Goal: Use online tool/utility: Use online tool/utility

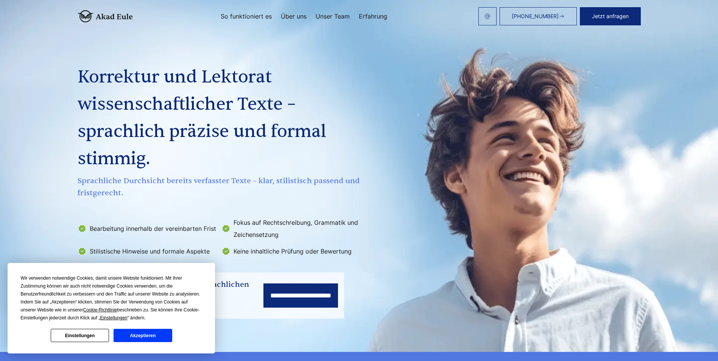
click at [137, 336] on button "Akzeptieren" at bounding box center [143, 335] width 58 height 13
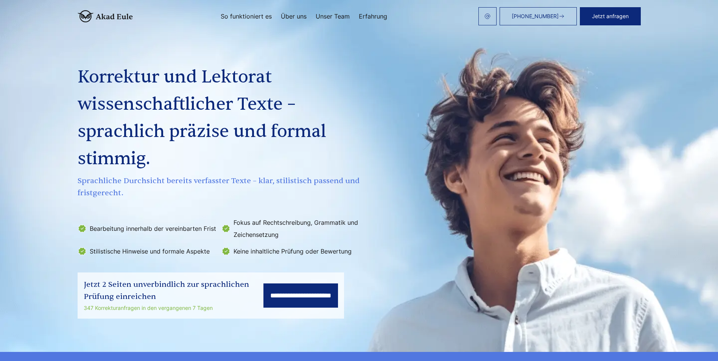
click at [282, 297] on input "**********" at bounding box center [300, 295] width 75 height 24
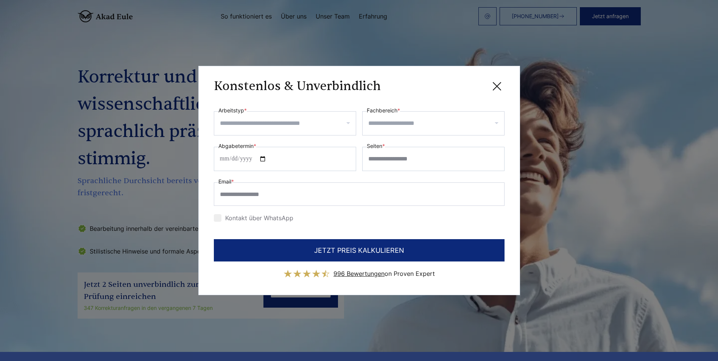
click at [277, 121] on input "Arbeitstyp *" at bounding box center [288, 123] width 136 height 12
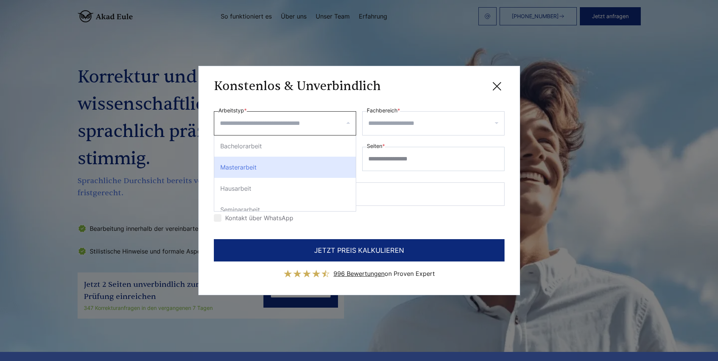
click at [282, 173] on div "Masterarbeit" at bounding box center [285, 167] width 142 height 21
select select "**"
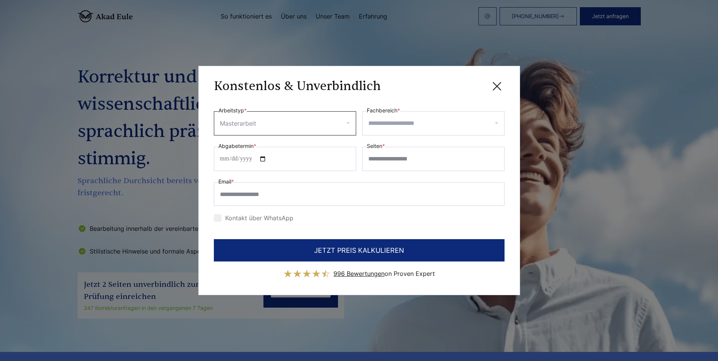
click at [409, 134] on div at bounding box center [433, 123] width 142 height 24
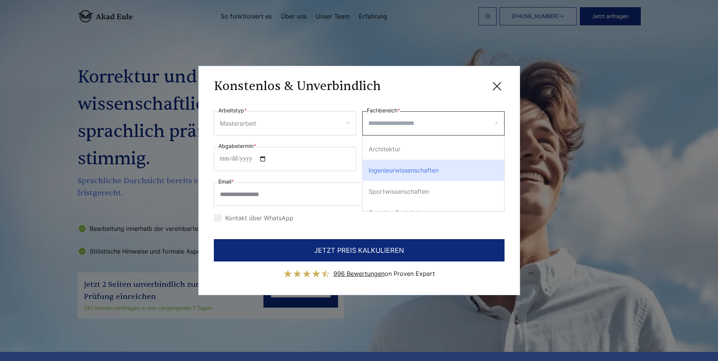
click at [430, 173] on div "Ingenieurwissenschaften" at bounding box center [433, 170] width 142 height 21
select select "**"
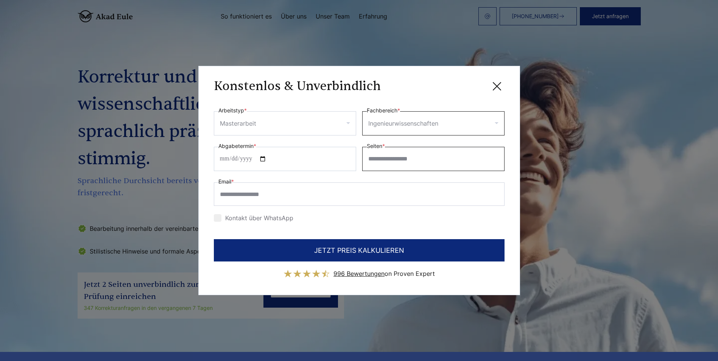
click at [406, 160] on input "Seiten *" at bounding box center [433, 159] width 142 height 24
type input "**"
click at [241, 160] on input "Abgabetermin *" at bounding box center [285, 159] width 142 height 24
click at [247, 157] on input "Abgabetermin *" at bounding box center [285, 159] width 142 height 24
click at [271, 158] on input "Abgabetermin *" at bounding box center [285, 159] width 142 height 24
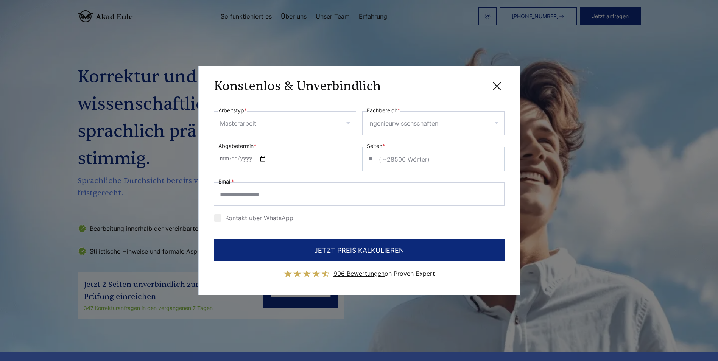
type input "**********"
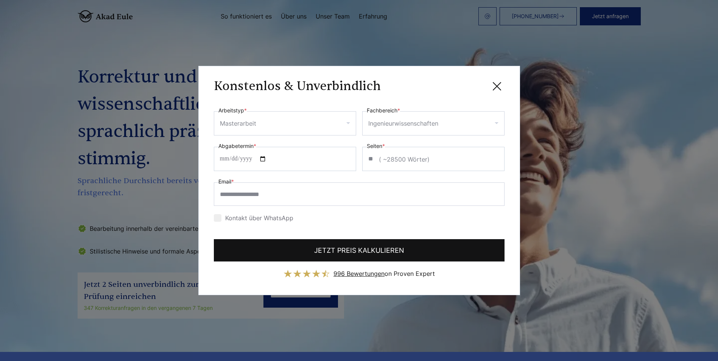
click at [300, 249] on button "JETZT PREIS KALKULIEREN" at bounding box center [359, 250] width 291 height 22
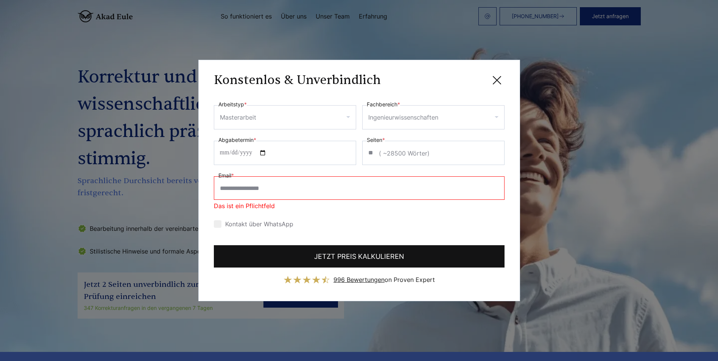
scroll to position [0, 0]
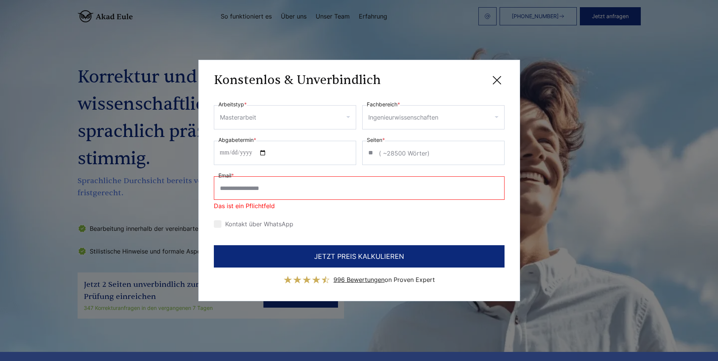
click at [502, 77] on icon at bounding box center [496, 80] width 15 height 15
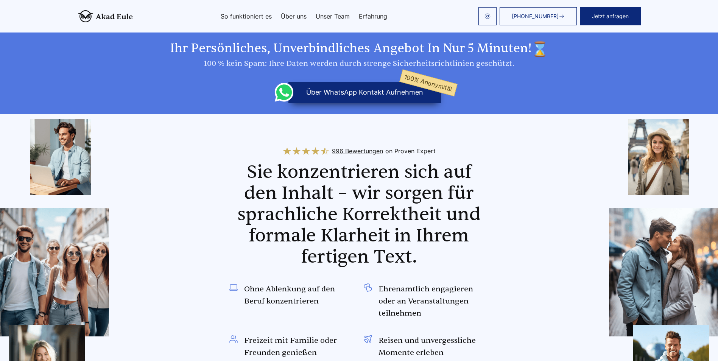
scroll to position [341, 0]
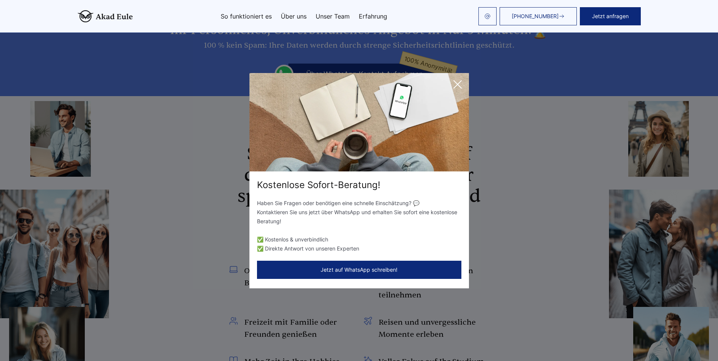
click at [461, 81] on icon at bounding box center [458, 85] width 8 height 8
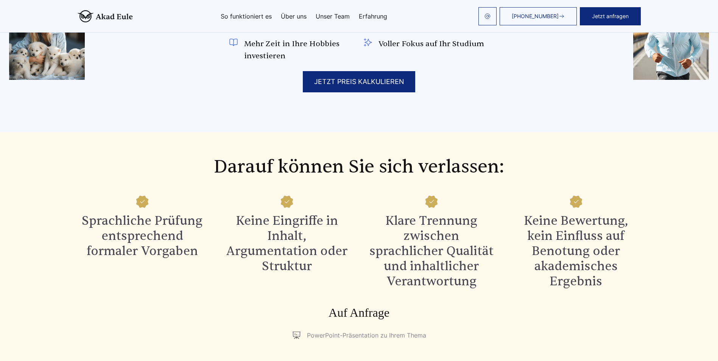
scroll to position [681, 0]
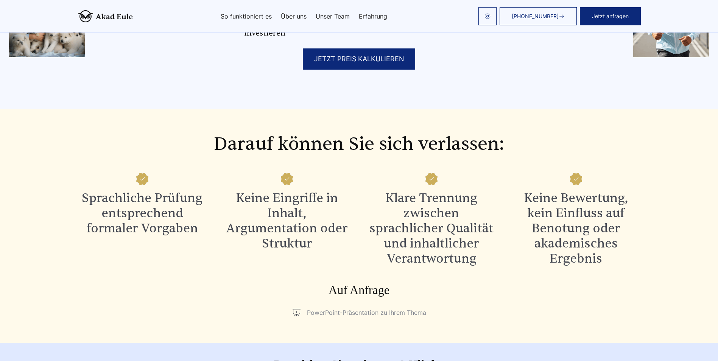
click at [391, 64] on div "JETZT PREIS KALKULIEREN" at bounding box center [359, 58] width 112 height 21
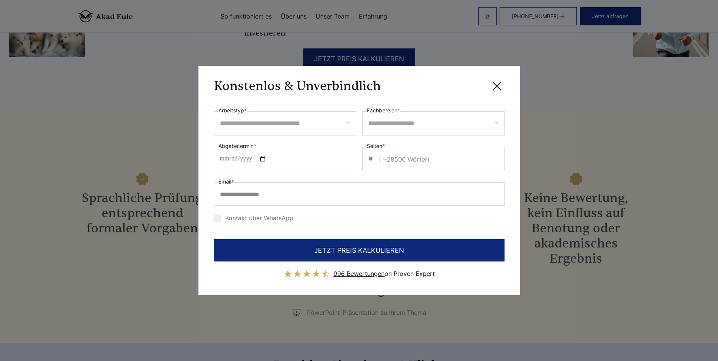
click at [484, 83] on div "Konstenlos & Unverbindlich" at bounding box center [359, 85] width 291 height 9
click at [493, 85] on icon at bounding box center [496, 86] width 15 height 15
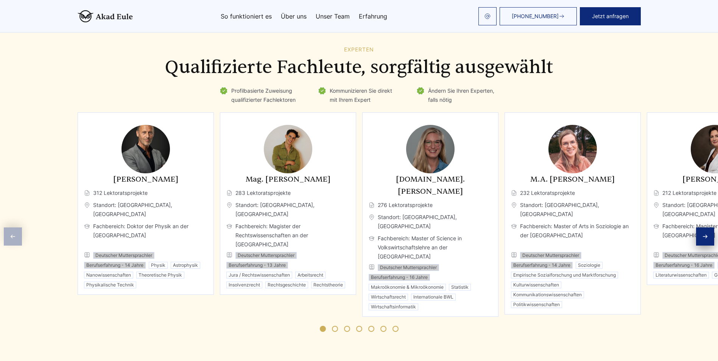
scroll to position [1135, 0]
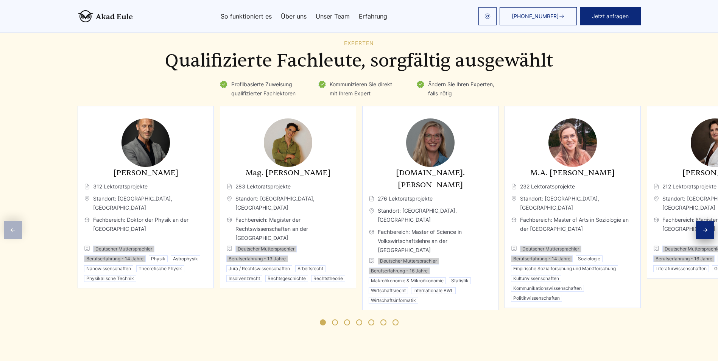
click at [334, 319] on span "Go to slide 2" at bounding box center [335, 322] width 6 height 6
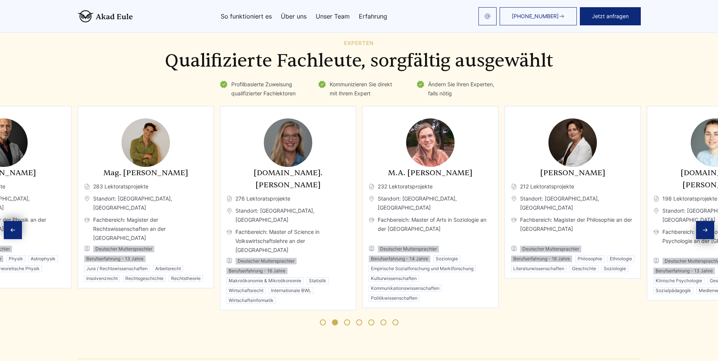
click at [347, 319] on span "Go to slide 3" at bounding box center [347, 322] width 6 height 6
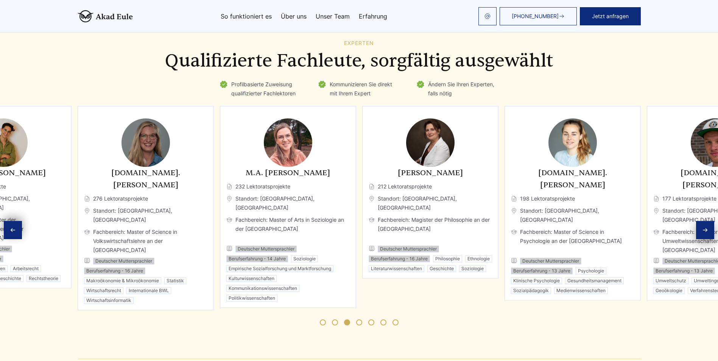
click at [357, 319] on span "Go to slide 4" at bounding box center [359, 322] width 6 height 6
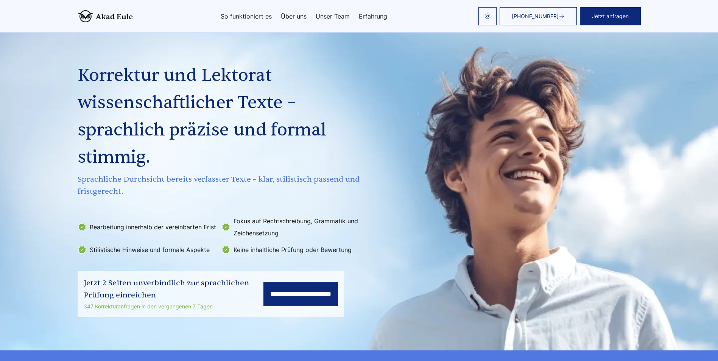
scroll to position [0, 0]
